Goal: Navigation & Orientation: Find specific page/section

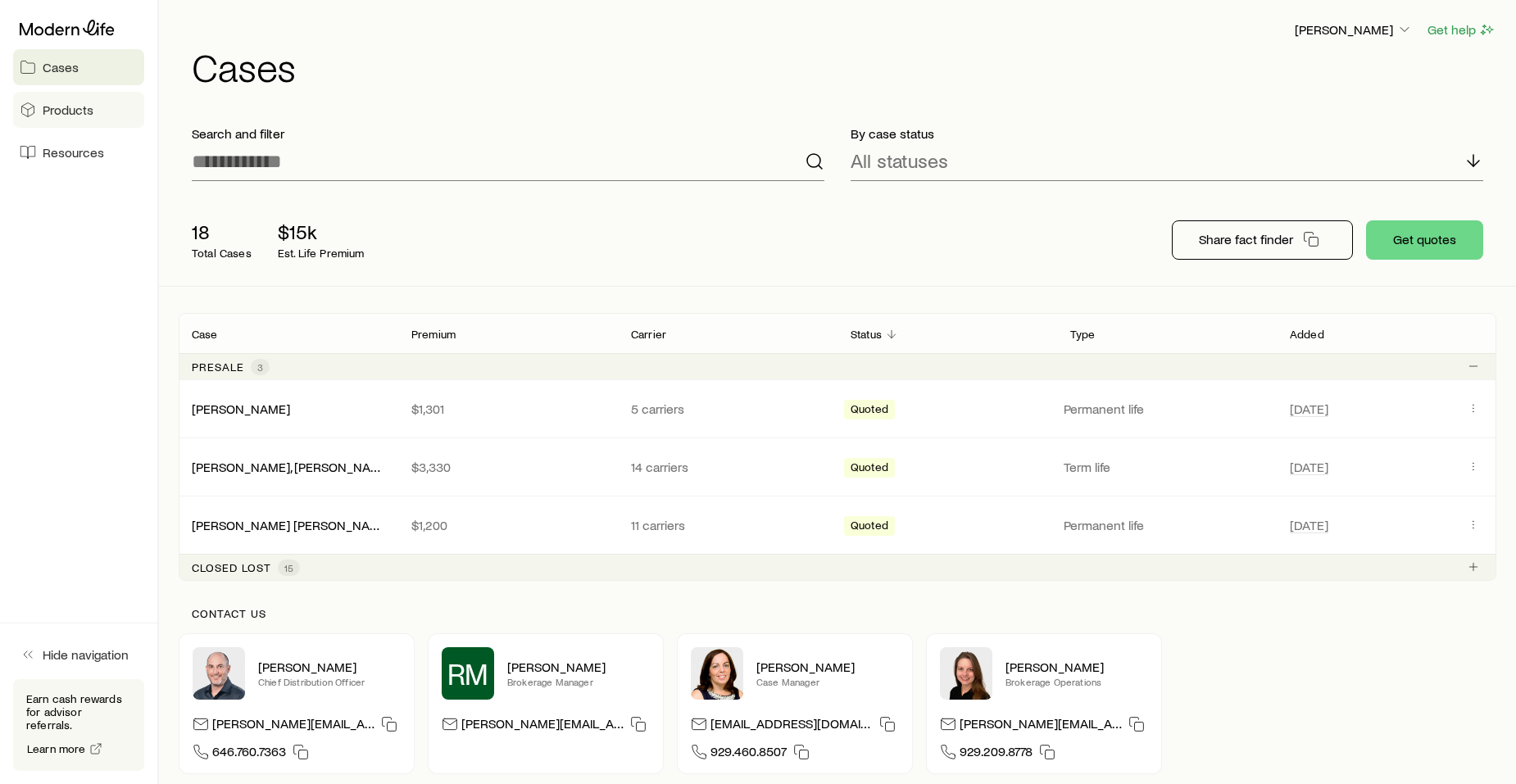
click at [73, 106] on span "Products" at bounding box center [67, 110] width 51 height 17
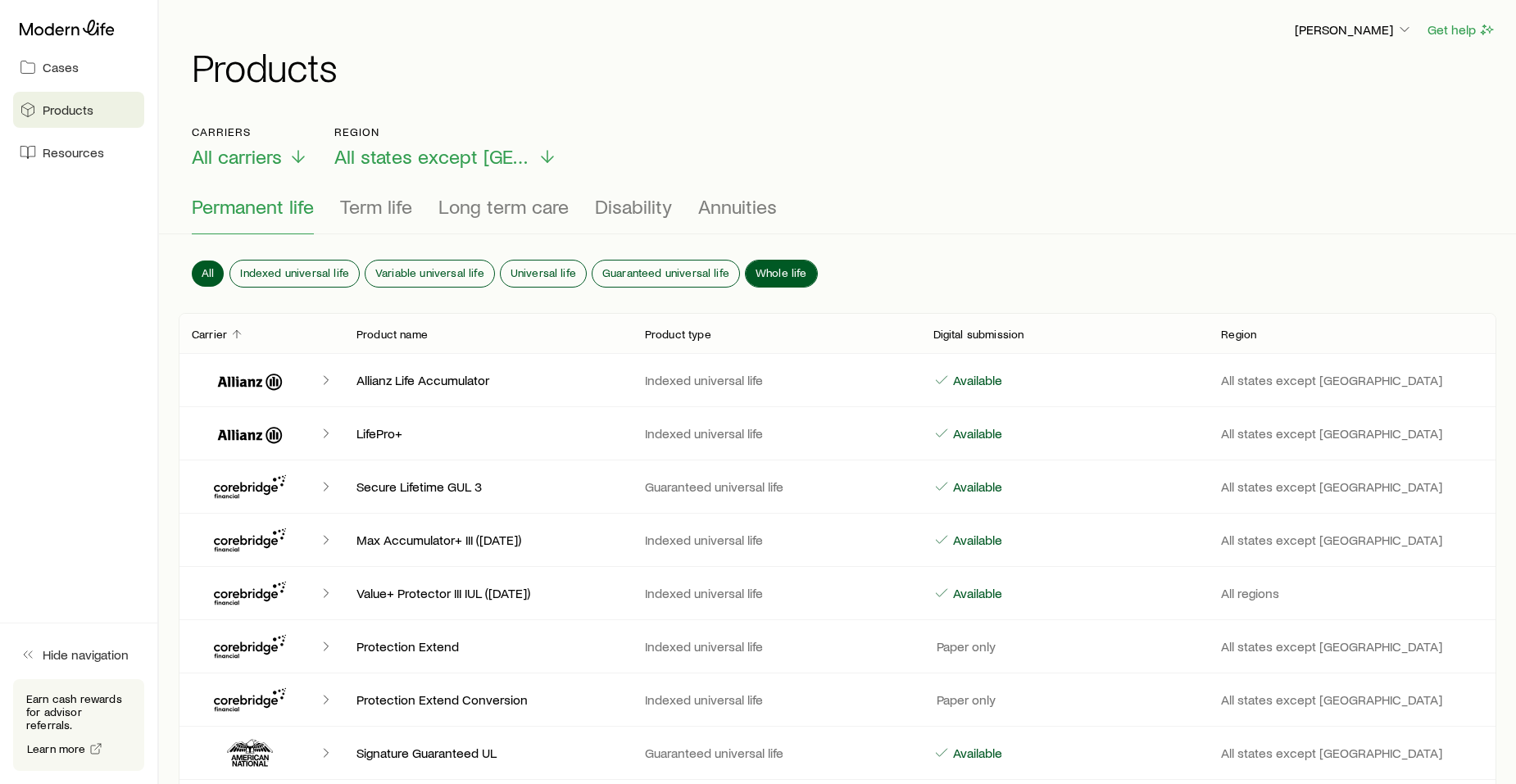
click at [781, 266] on span "Whole life" at bounding box center [781, 272] width 51 height 13
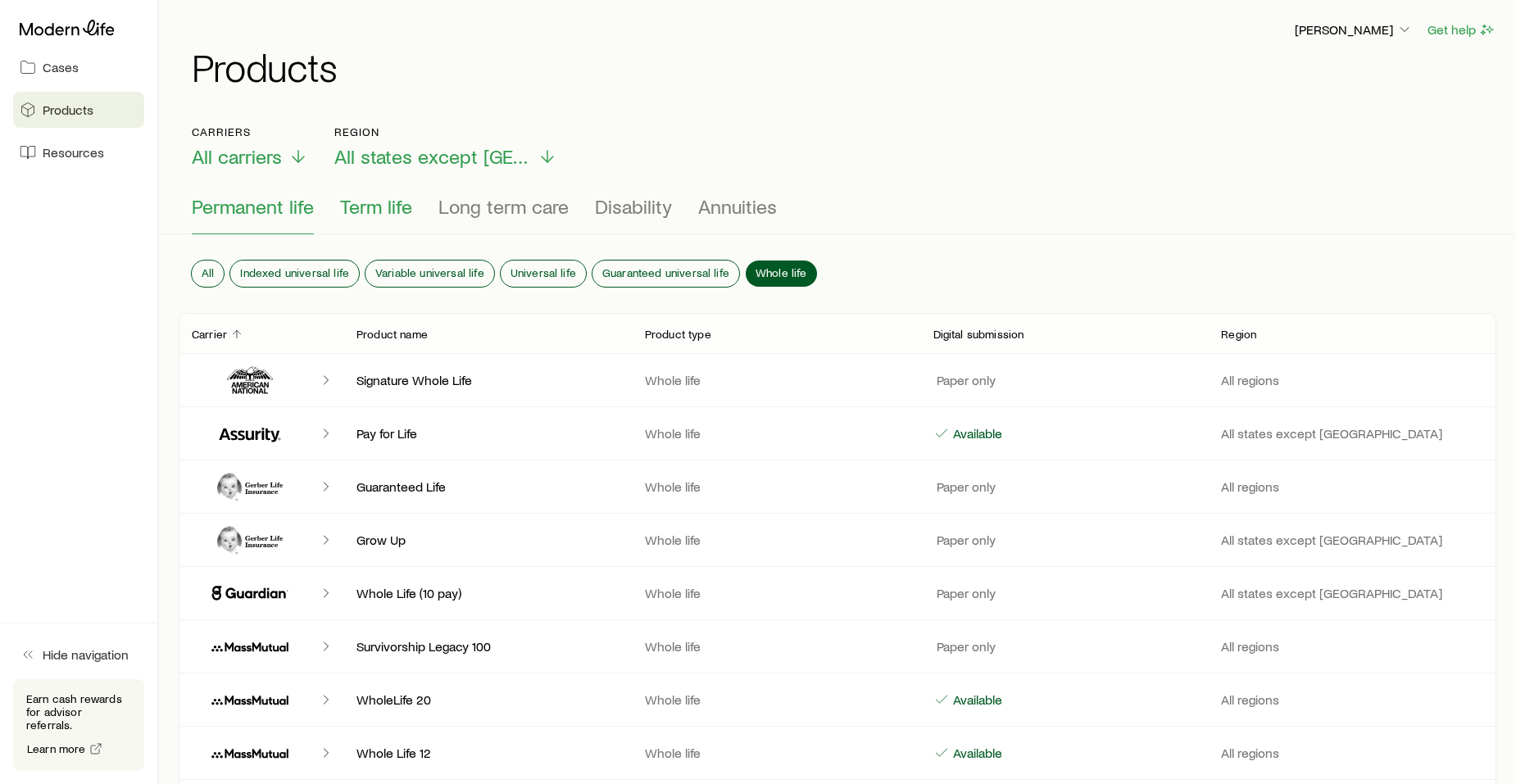
click at [368, 199] on span "Term life" at bounding box center [375, 206] width 72 height 23
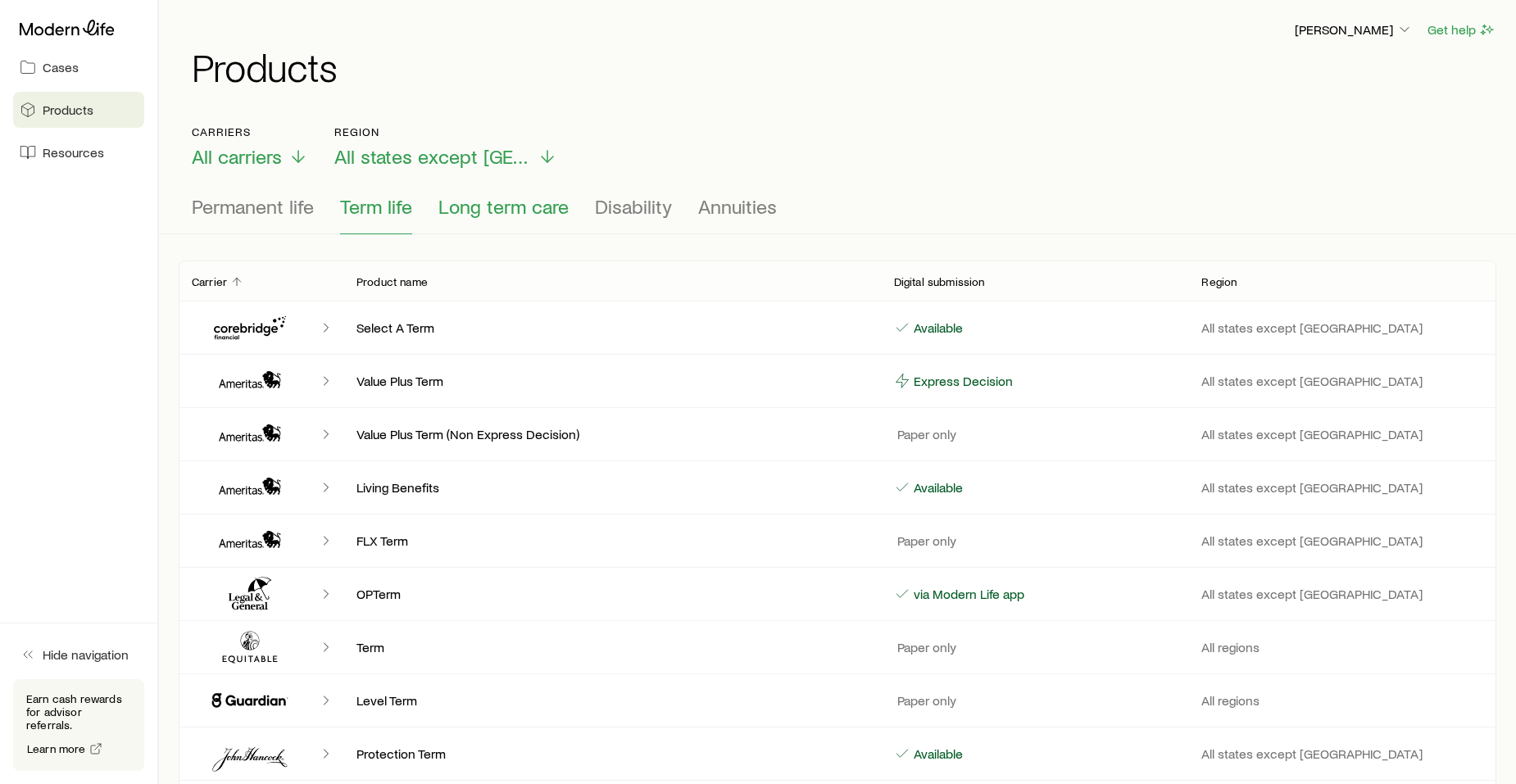
click at [472, 202] on span "Long term care" at bounding box center [504, 206] width 131 height 23
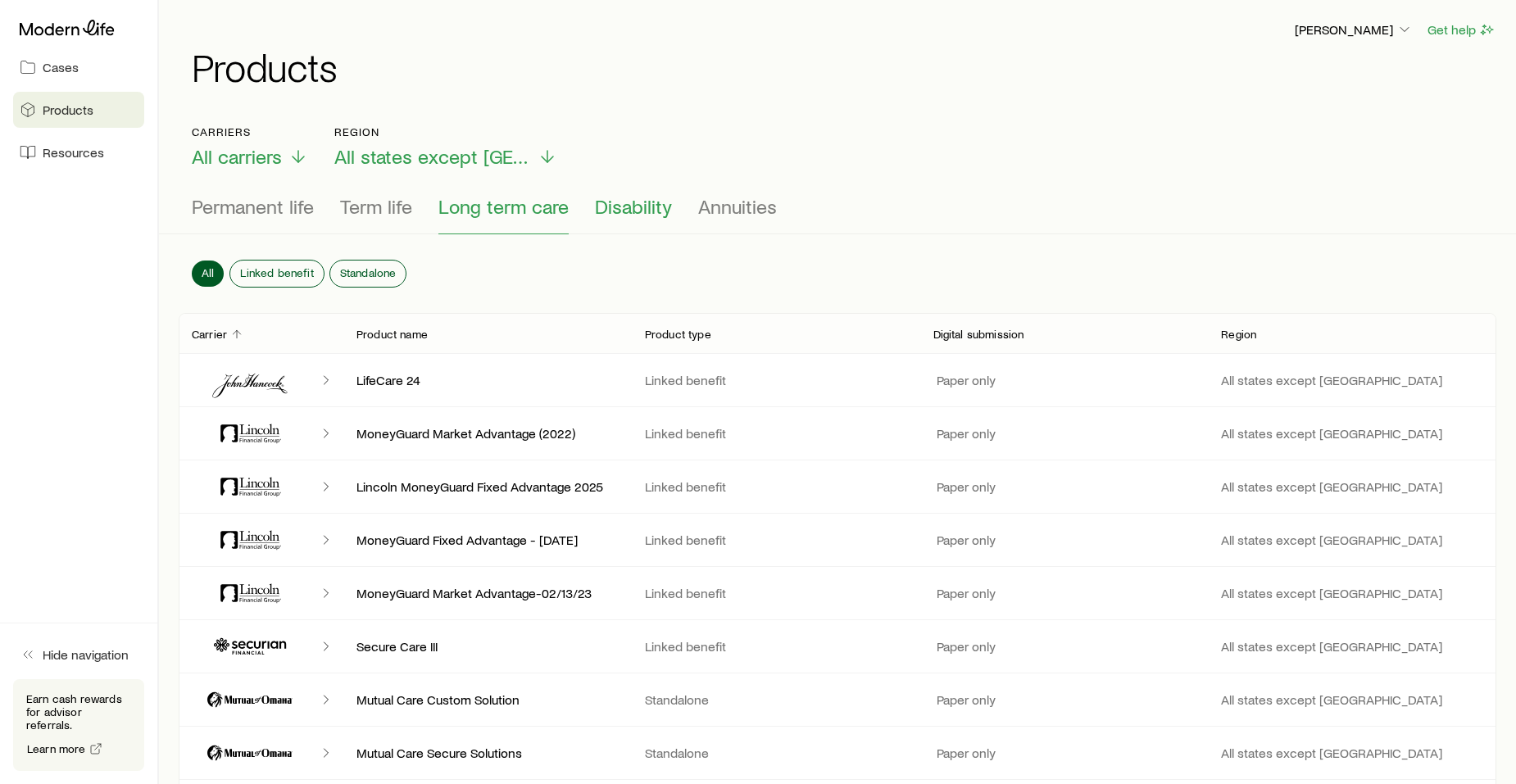
click at [613, 202] on span "Disability" at bounding box center [634, 206] width 77 height 23
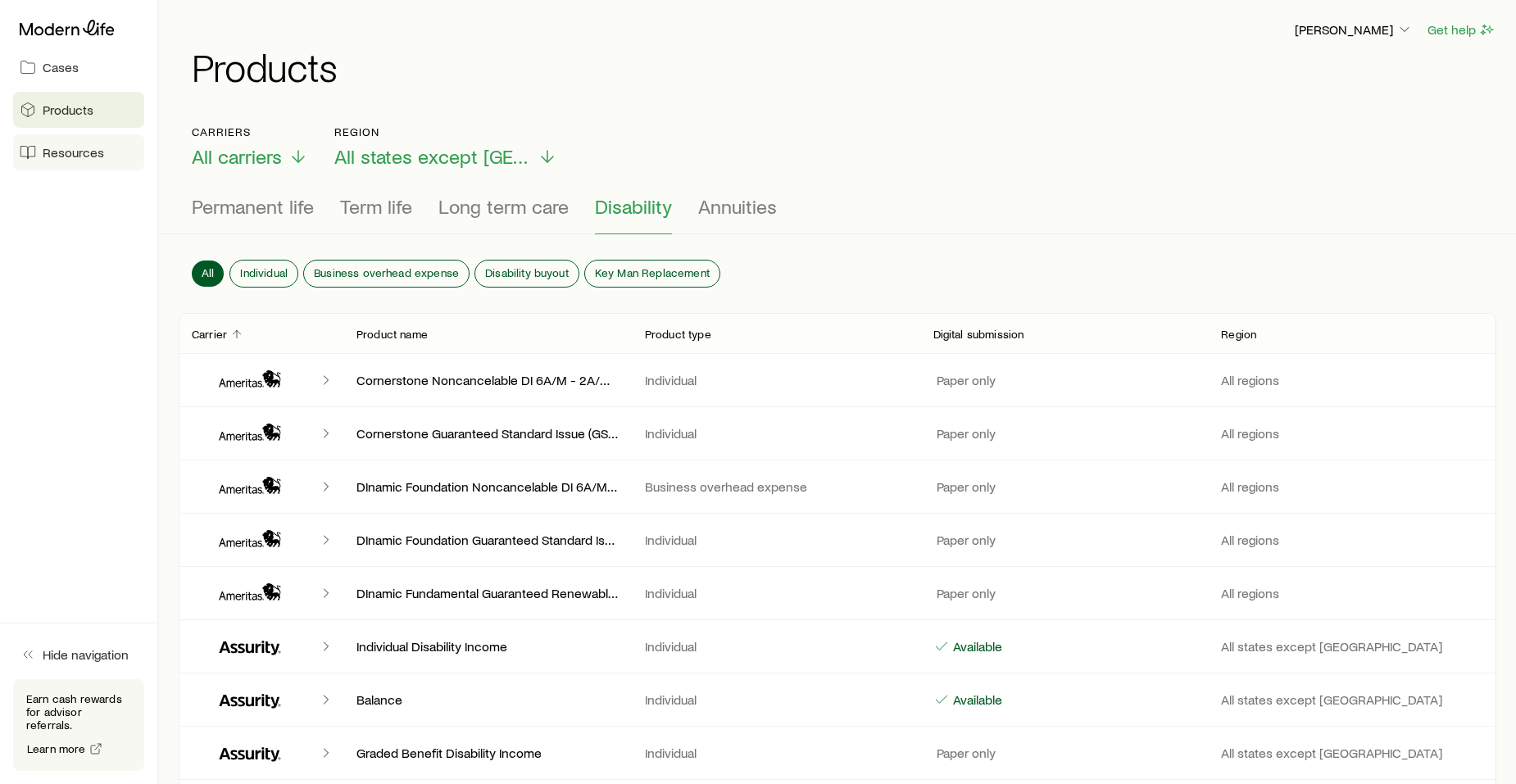
click at [59, 149] on span "Resources" at bounding box center [73, 152] width 61 height 17
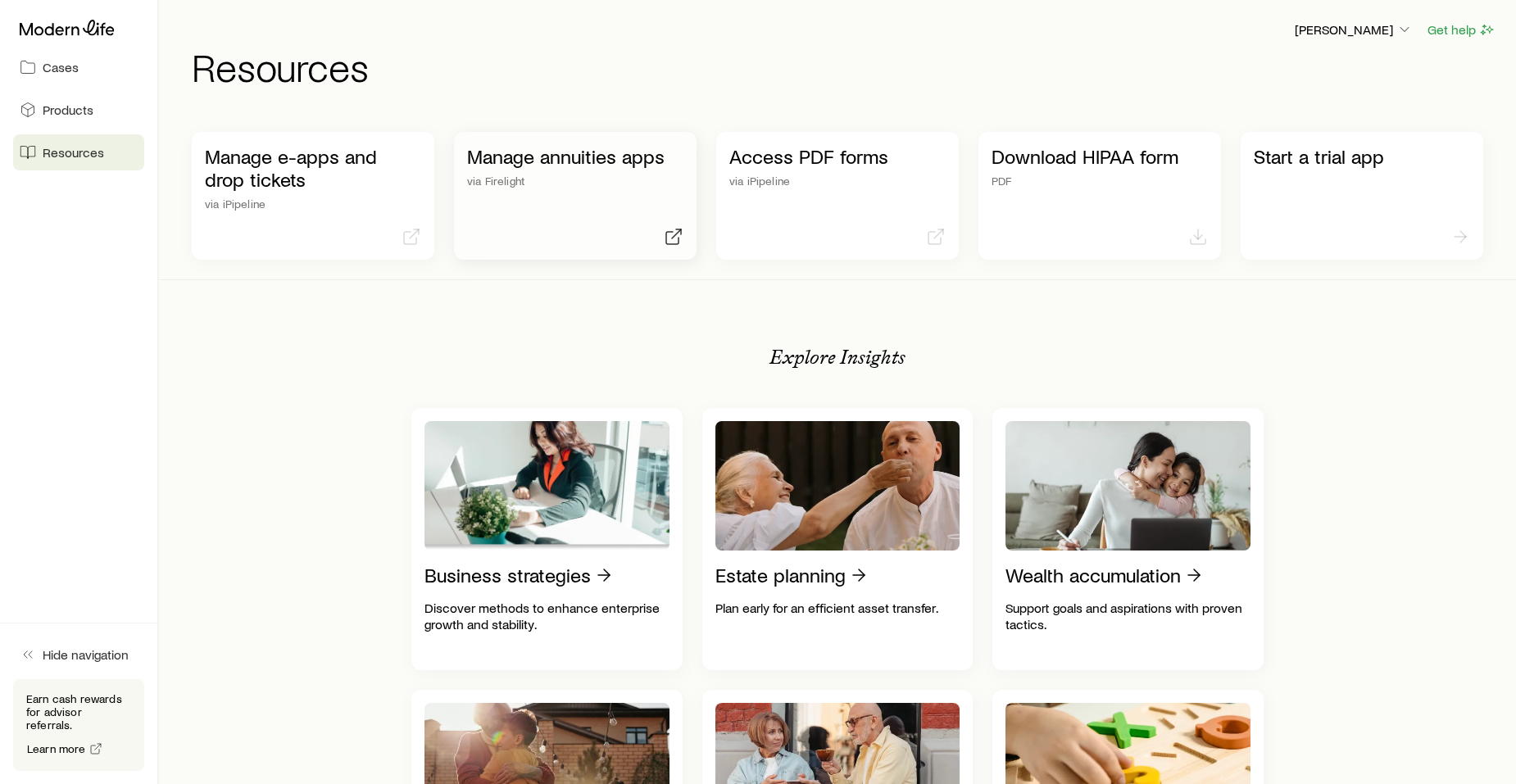
click at [577, 158] on p "Manage annuities apps" at bounding box center [575, 155] width 216 height 23
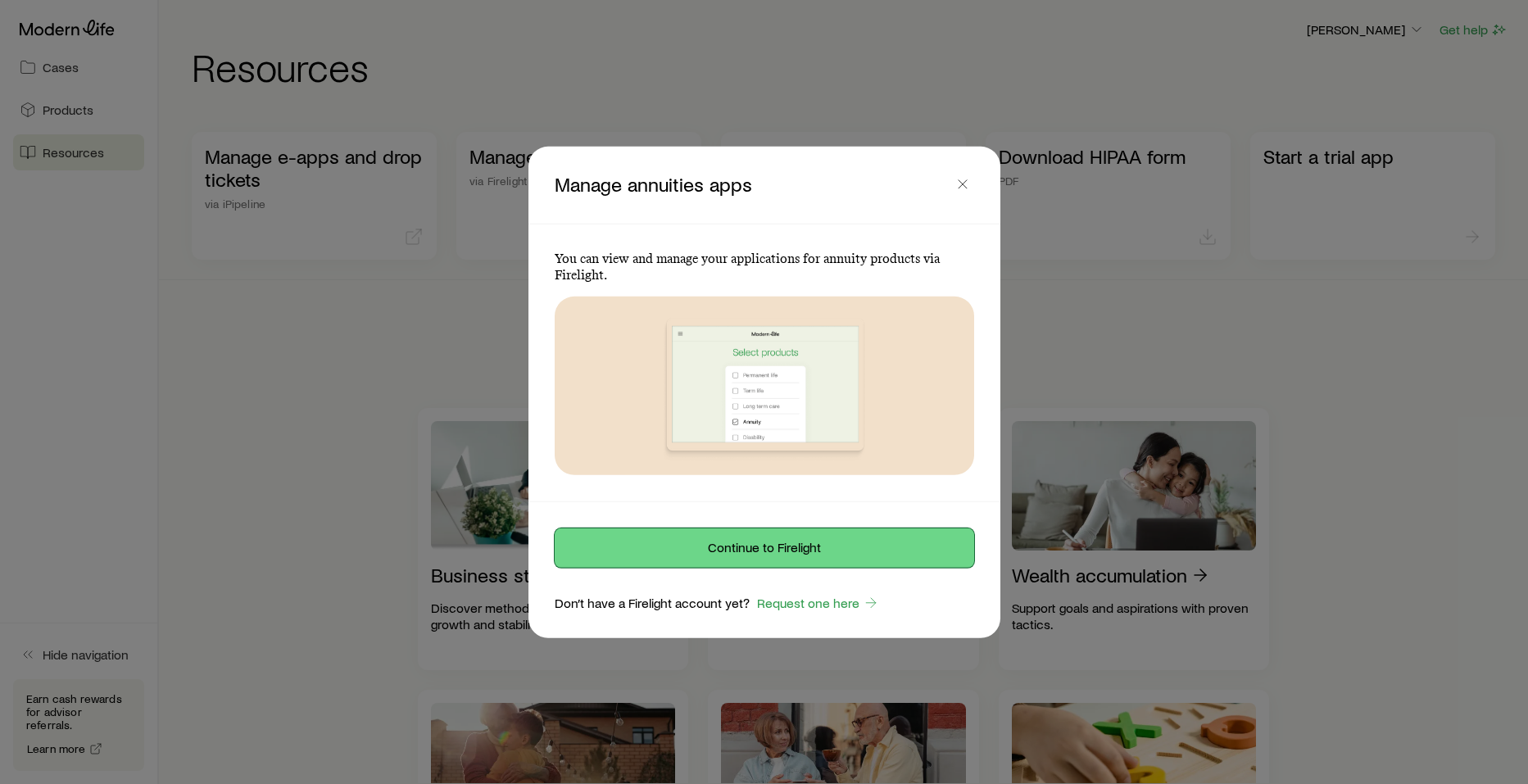
click at [769, 542] on button "Continue to Firelight" at bounding box center [764, 548] width 420 height 40
click at [964, 181] on icon "button" at bounding box center [963, 183] width 17 height 17
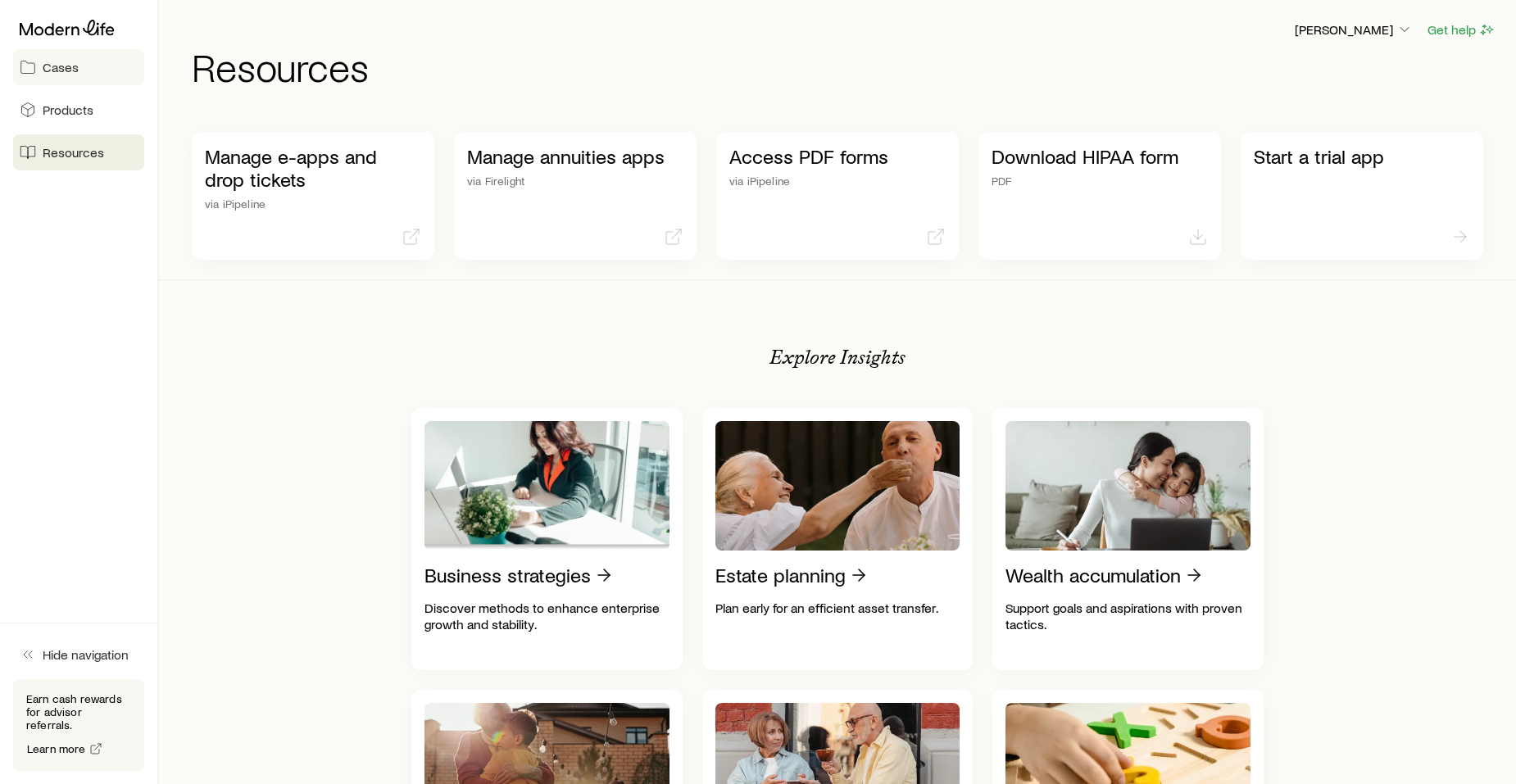
click at [59, 66] on span "Cases" at bounding box center [60, 67] width 36 height 17
